Goal: Transaction & Acquisition: Purchase product/service

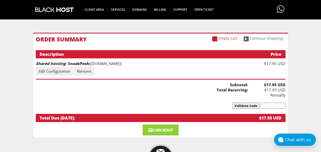
click at [24, 71] on body "CAD CHF EUR GBP JPY MKD RUB USD Hello, [PERSON_NAME] Credit Card Details Contac…" at bounding box center [160, 95] width 321 height 261
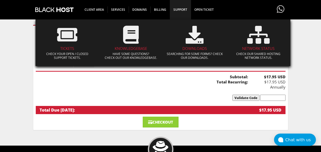
scroll to position [43, 0]
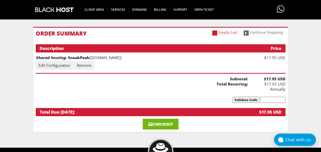
click at [167, 118] on link "Checkout" at bounding box center [161, 123] width 36 height 11
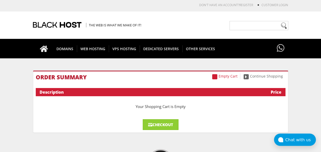
click at [169, 123] on link "Checkout" at bounding box center [161, 124] width 36 height 11
click at [176, 124] on link "Checkout" at bounding box center [161, 124] width 36 height 11
click at [269, 5] on link "Customer Login" at bounding box center [274, 5] width 27 height 4
